Goal: Find specific page/section: Find specific page/section

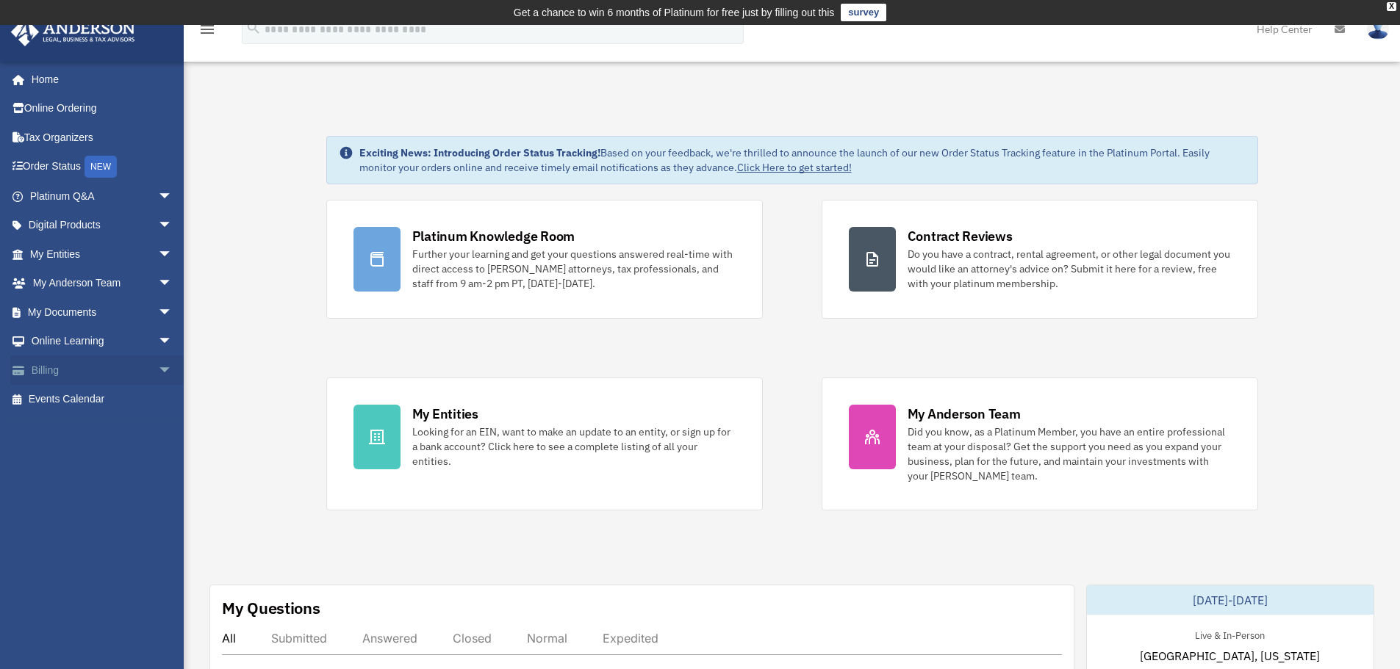
click at [89, 366] on link "Billing arrow_drop_down" at bounding box center [102, 370] width 184 height 29
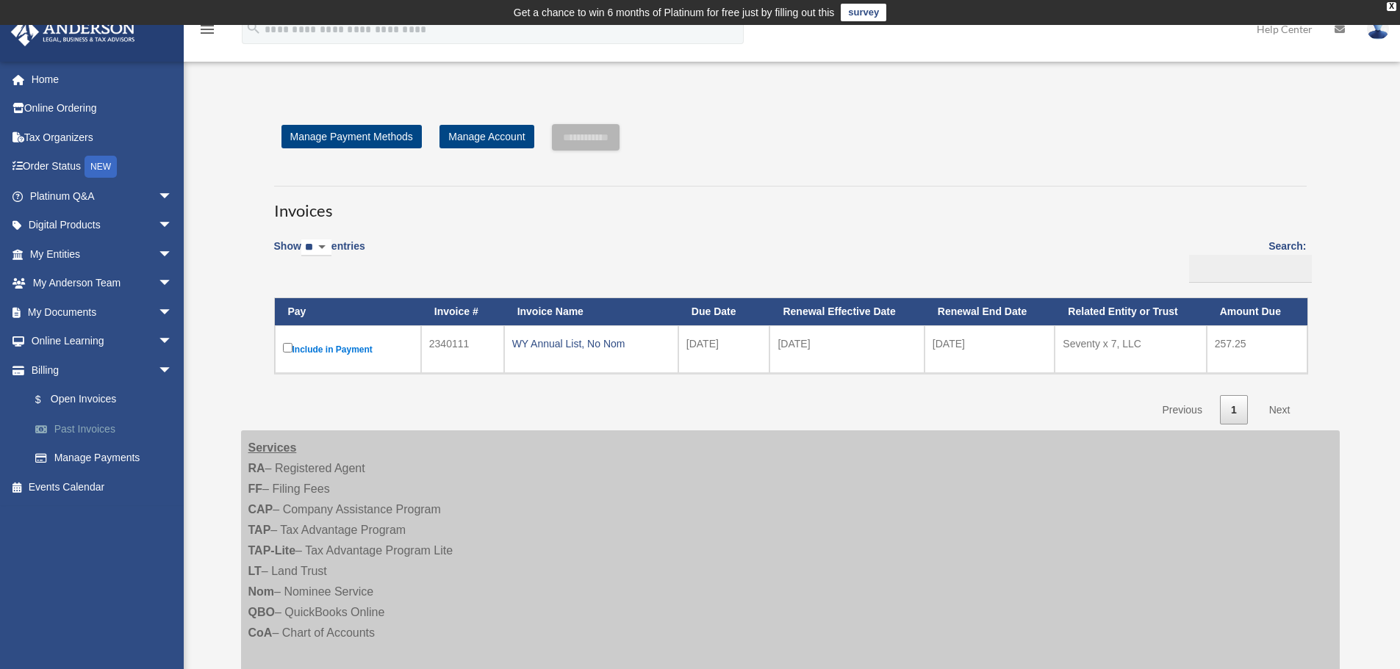
click at [93, 424] on link "Past Invoices" at bounding box center [108, 428] width 174 height 29
click at [92, 397] on link "$ Open Invoices" at bounding box center [108, 400] width 174 height 30
click at [98, 422] on link "Past Invoices" at bounding box center [108, 428] width 174 height 29
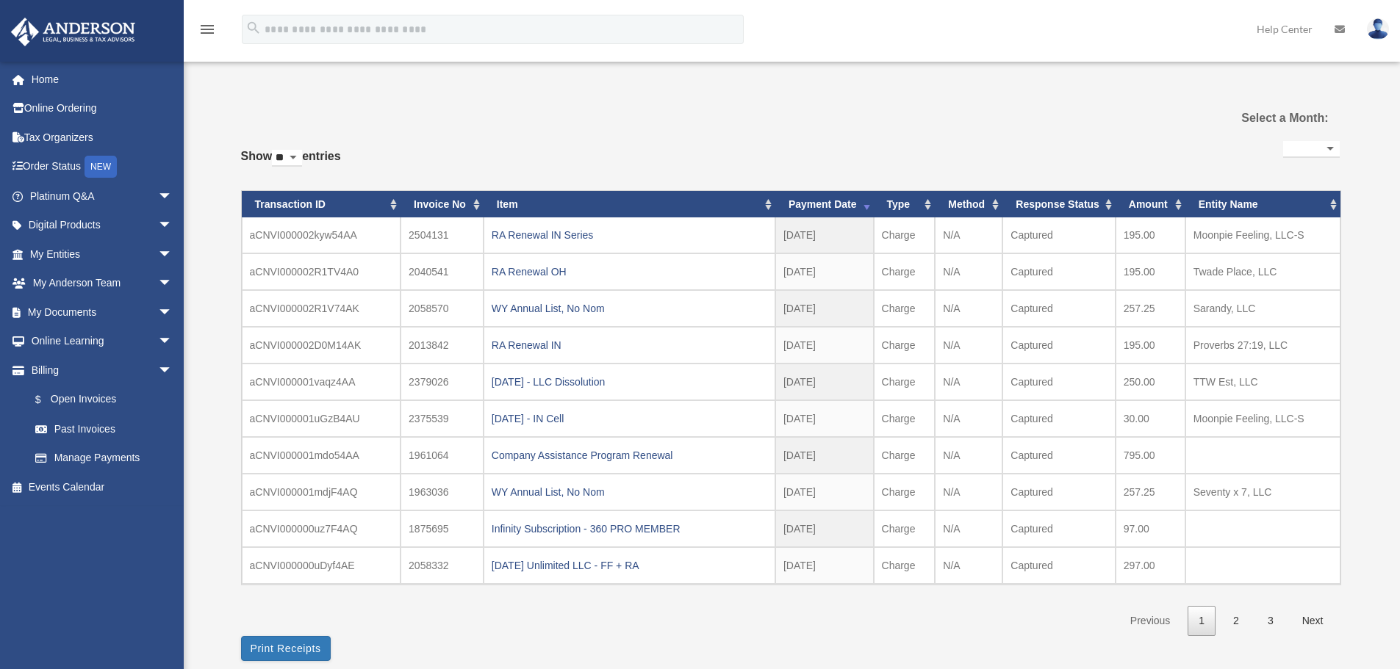
select select
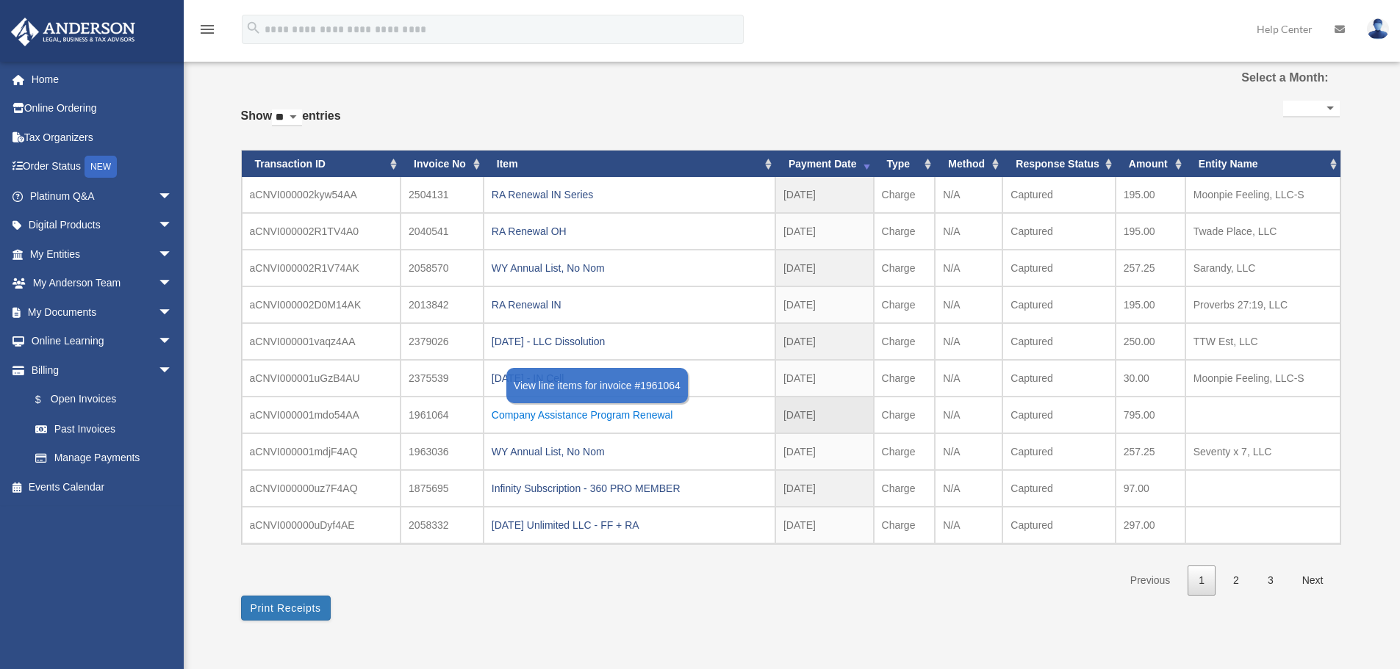
scroll to position [147, 0]
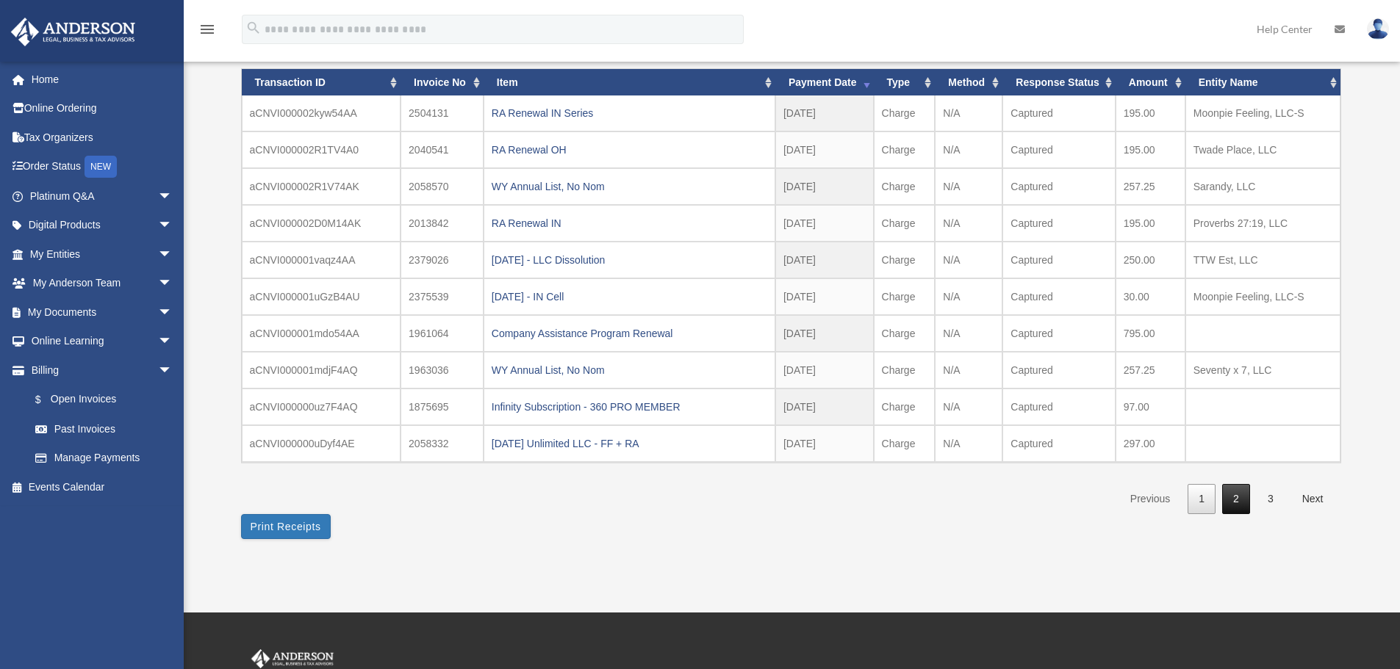
click at [1237, 499] on link "2" at bounding box center [1236, 499] width 28 height 30
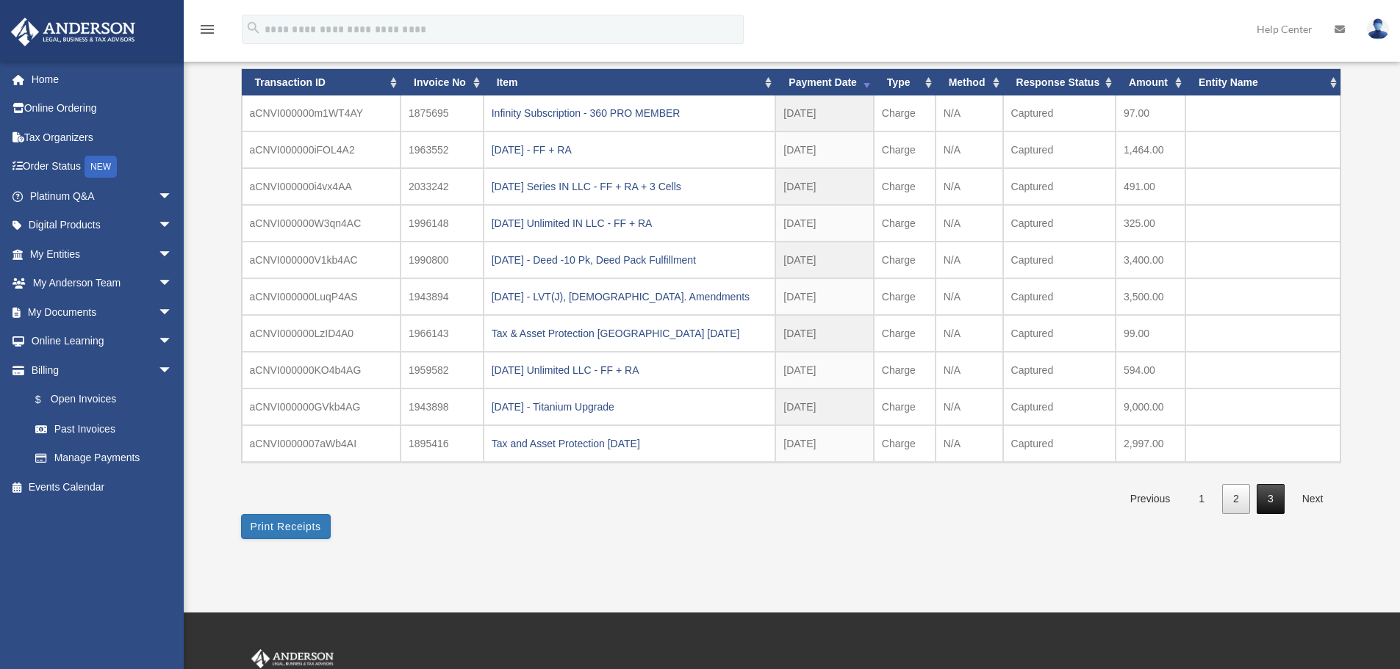
click at [1270, 497] on link "3" at bounding box center [1270, 499] width 28 height 30
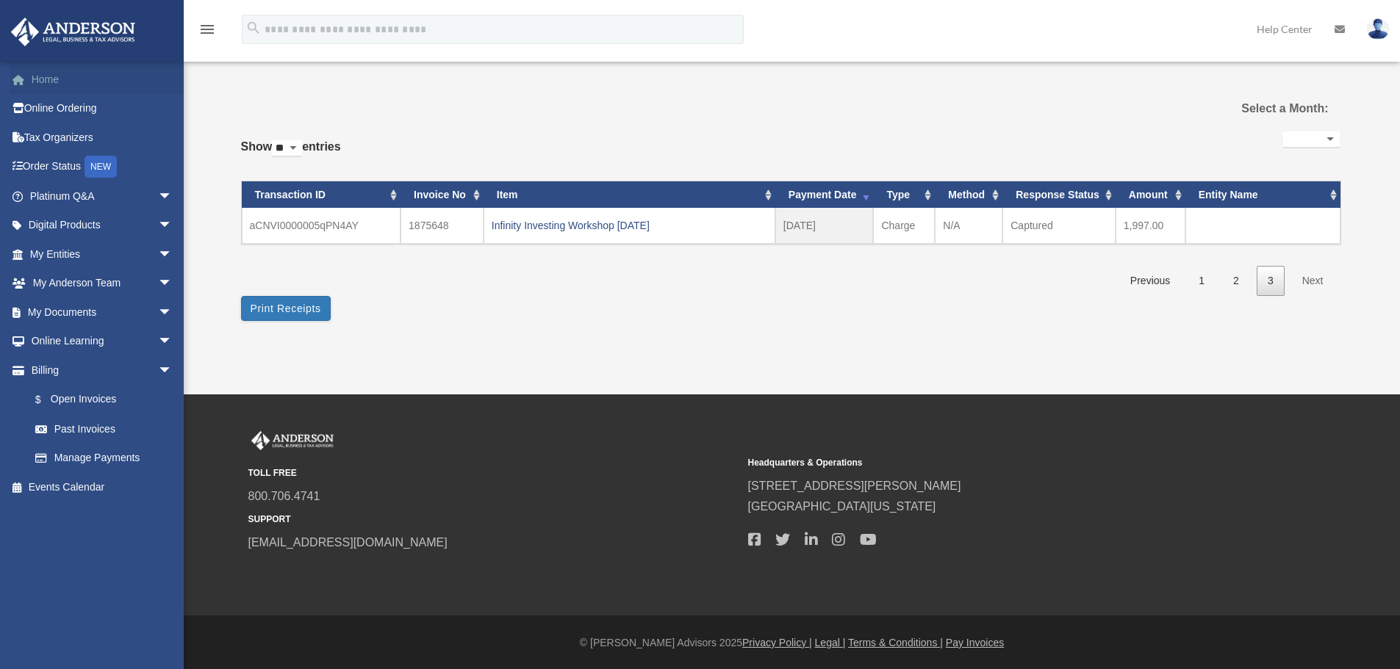
click at [46, 71] on link "Home" at bounding box center [102, 79] width 184 height 29
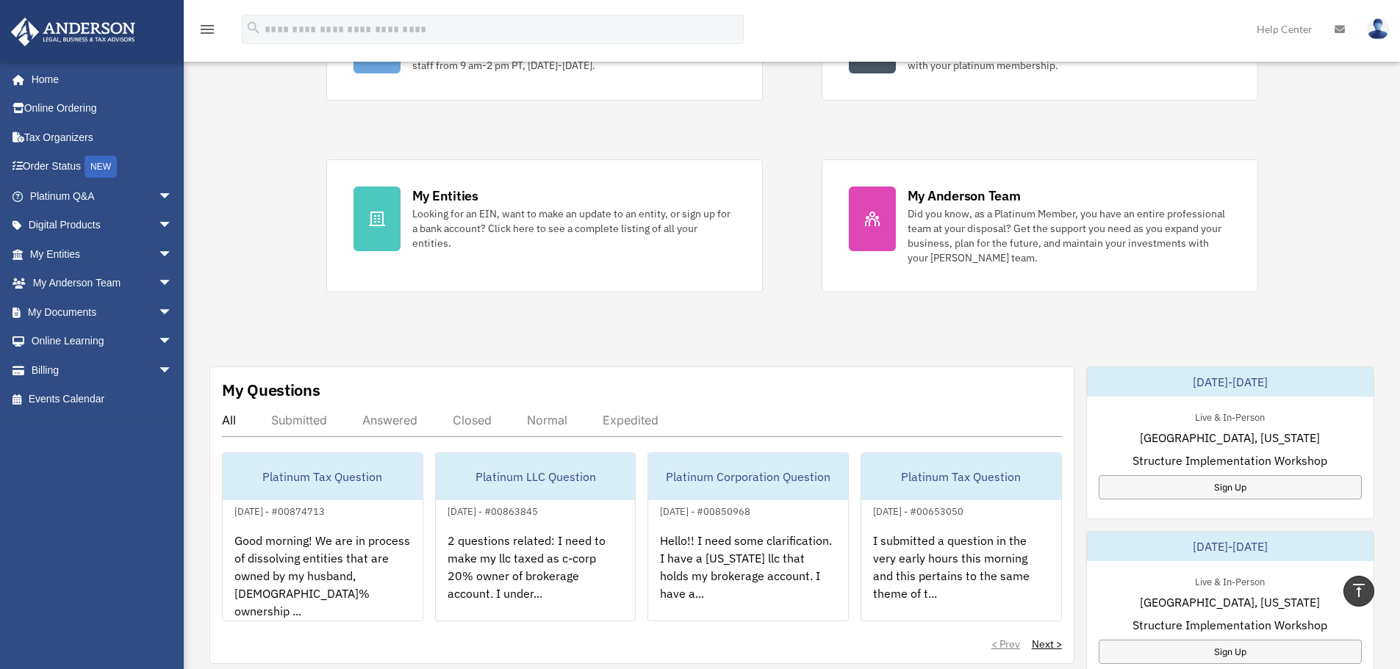
scroll to position [73, 0]
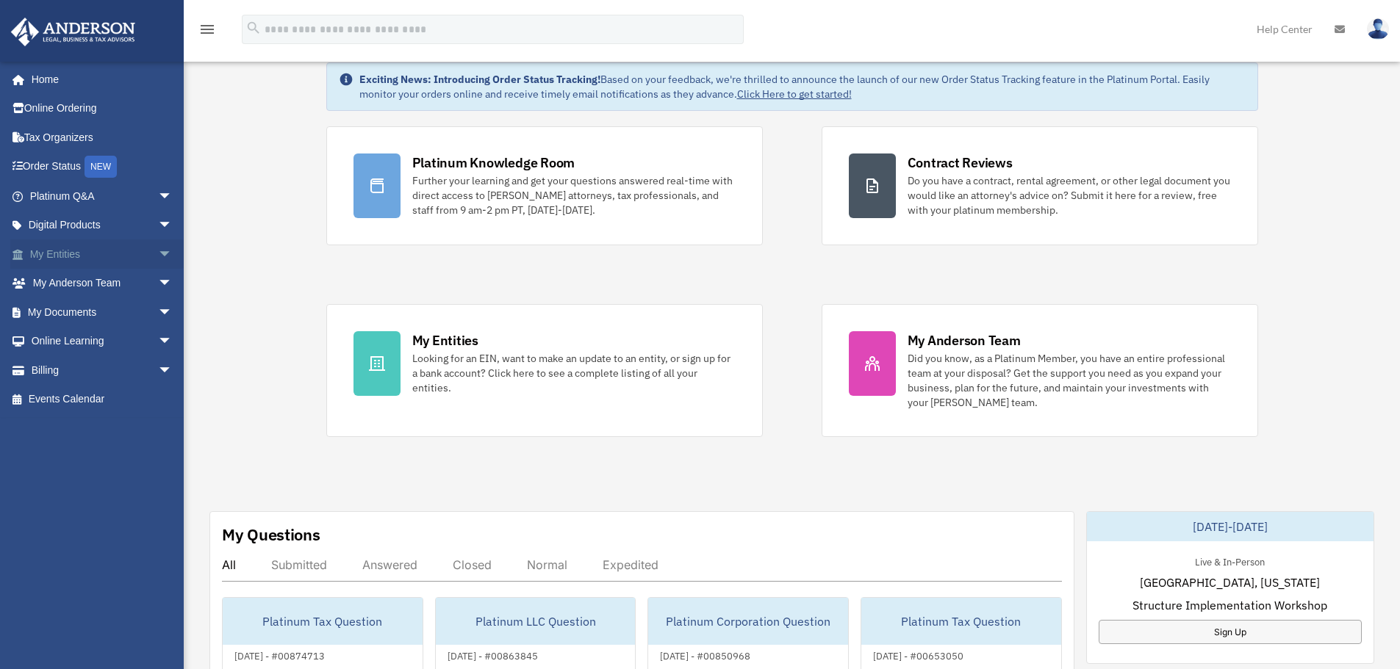
click at [158, 251] on span "arrow_drop_down" at bounding box center [172, 254] width 29 height 30
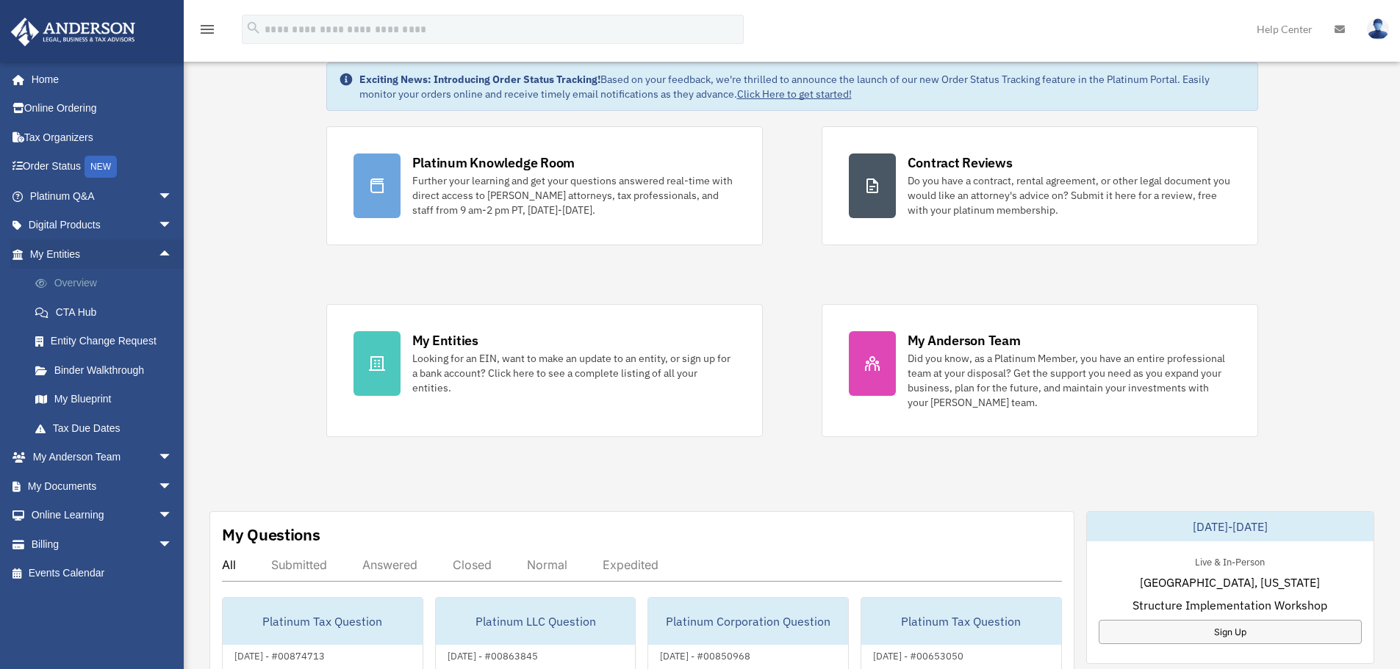
click at [97, 280] on link "Overview" at bounding box center [108, 283] width 174 height 29
